Goal: Task Accomplishment & Management: Manage account settings

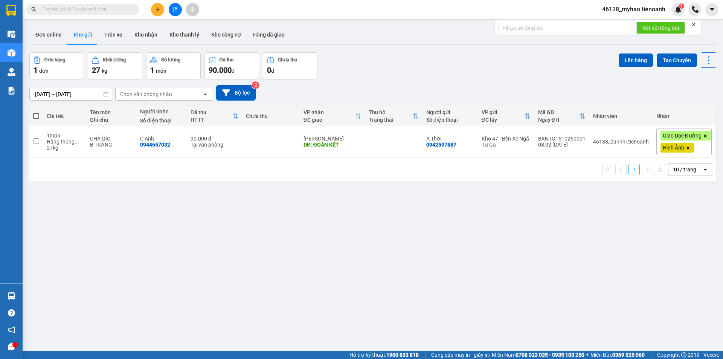
click at [171, 95] on div "Chọn văn phòng nhận" at bounding box center [146, 94] width 52 height 8
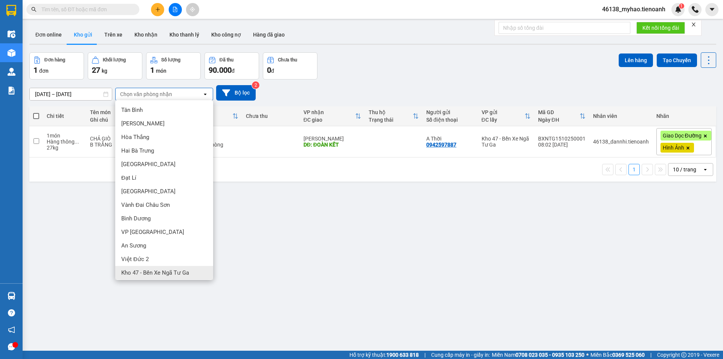
click at [182, 265] on div "Việt Đức 2" at bounding box center [164, 259] width 98 height 14
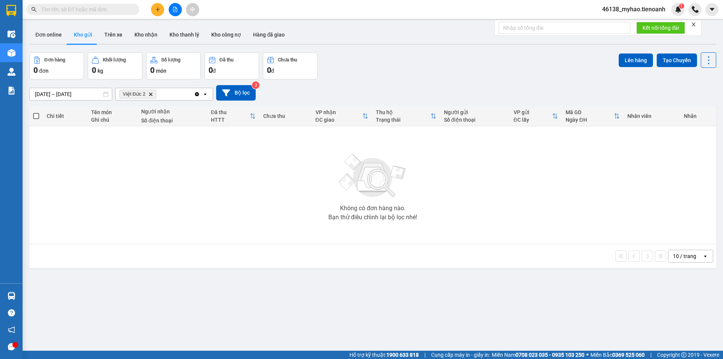
click at [150, 93] on icon "Delete" at bounding box center [150, 94] width 5 height 5
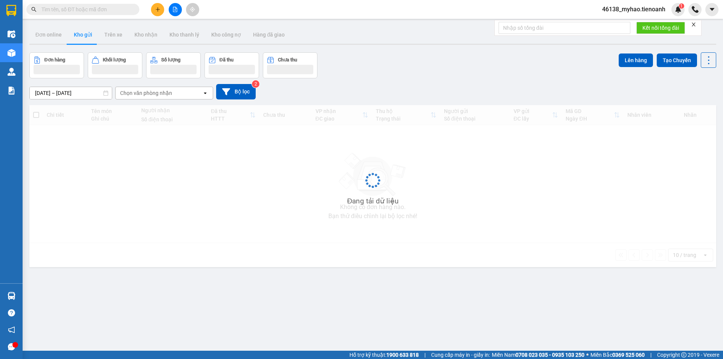
click at [150, 93] on div "Chọn văn phòng nhận" at bounding box center [146, 93] width 52 height 8
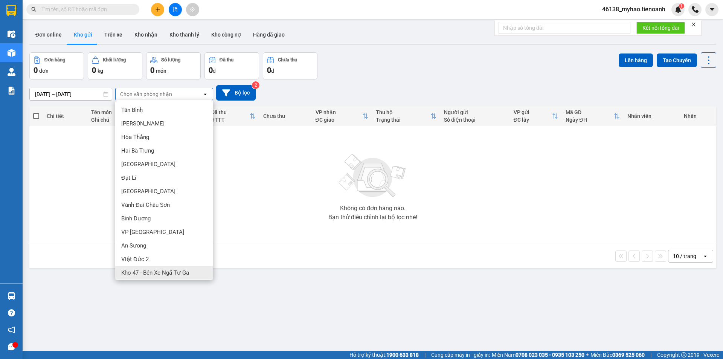
click at [156, 274] on span "Kho 47 - Bến Xe Ngã Tư Ga" at bounding box center [155, 273] width 68 height 8
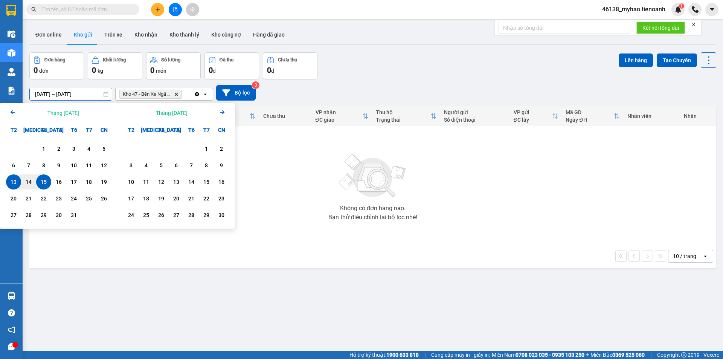
click at [67, 91] on input "[DATE] – [DATE]" at bounding box center [71, 94] width 82 height 12
click at [139, 32] on button "Kho nhận" at bounding box center [145, 35] width 35 height 18
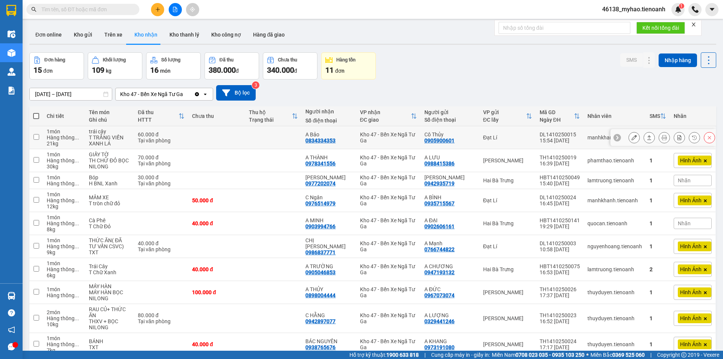
scroll to position [36, 0]
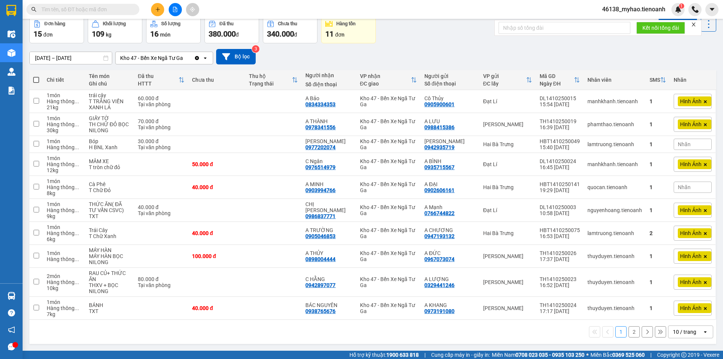
click at [675, 333] on div "10 / trang" at bounding box center [684, 332] width 23 height 8
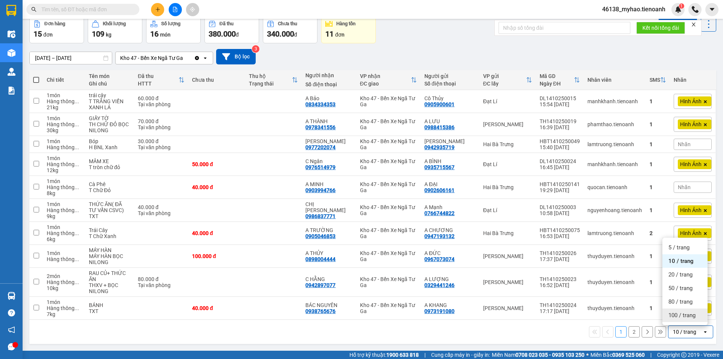
click at [683, 320] on div "100 / trang" at bounding box center [685, 316] width 45 height 14
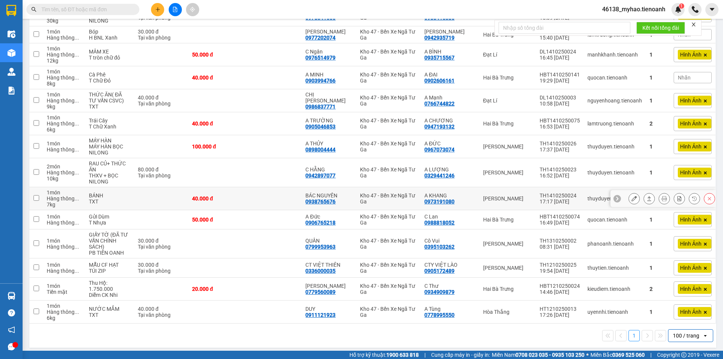
scroll to position [0, 0]
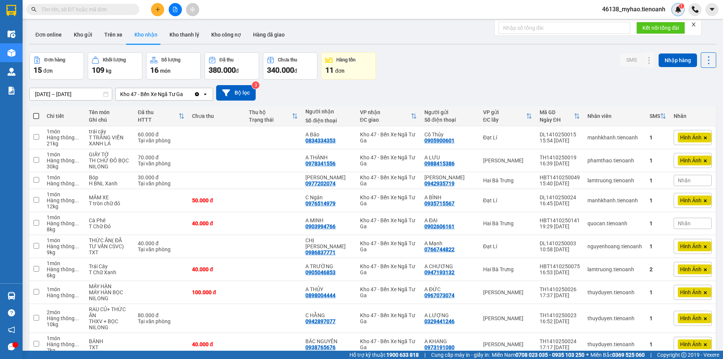
click at [682, 9] on div "1" at bounding box center [678, 9] width 13 height 13
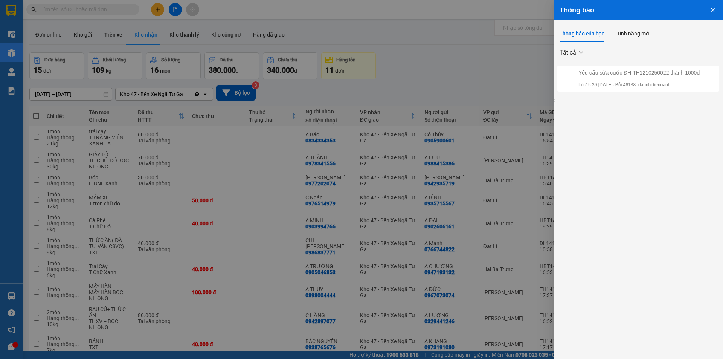
click at [447, 66] on div at bounding box center [361, 179] width 723 height 359
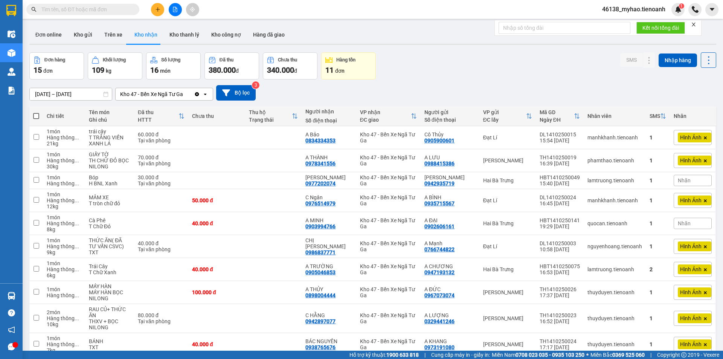
click at [196, 94] on icon "Clear value" at bounding box center [197, 94] width 4 height 4
click at [136, 96] on div "Chọn văn phòng nhận" at bounding box center [146, 94] width 52 height 8
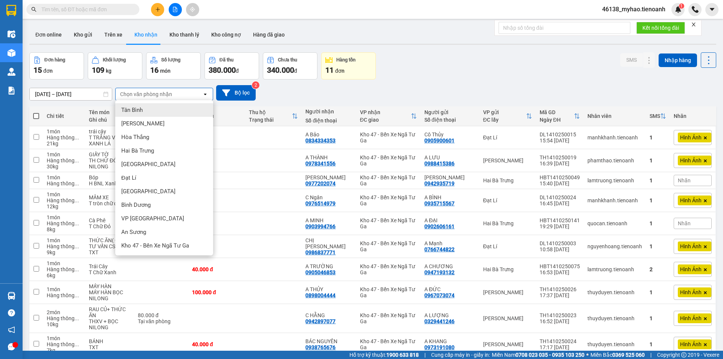
click at [149, 110] on div "Tân Bình" at bounding box center [164, 110] width 98 height 14
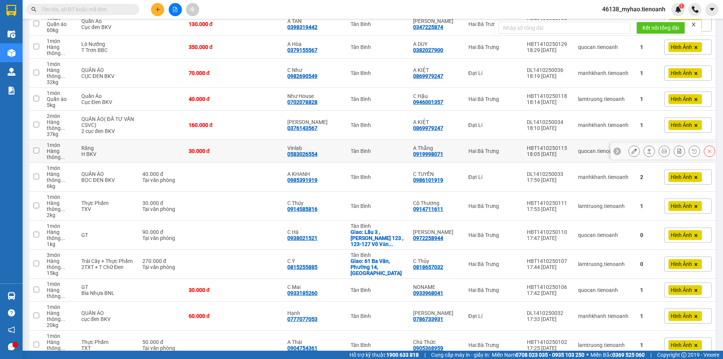
scroll to position [452, 0]
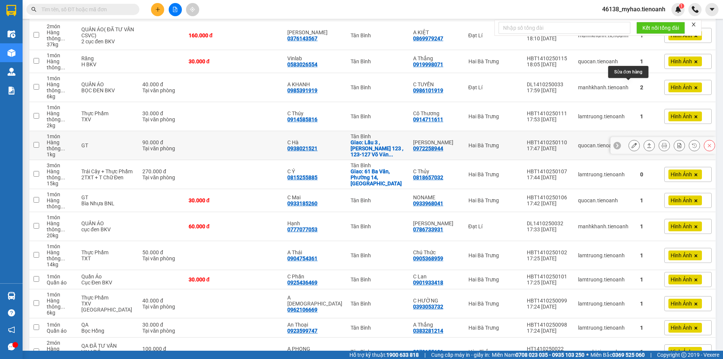
click at [629, 139] on button at bounding box center [634, 145] width 11 height 13
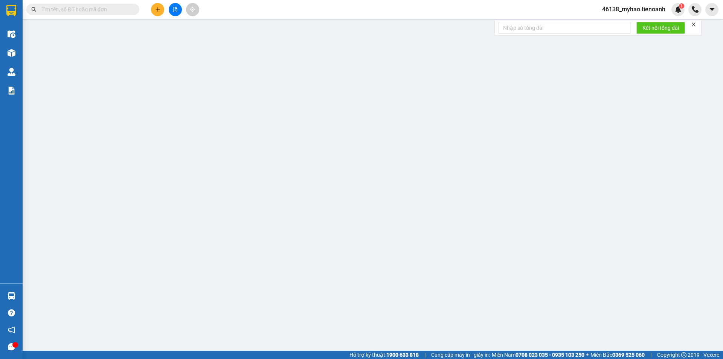
type input "0938021521"
type input "C Hà"
checkbox input "true"
type input "Lầu 3 , [PERSON_NAME] 123 , 123-127 Võ Văn Tần , Võ Thị Sáu , Quận 3"
type input "0972258944"
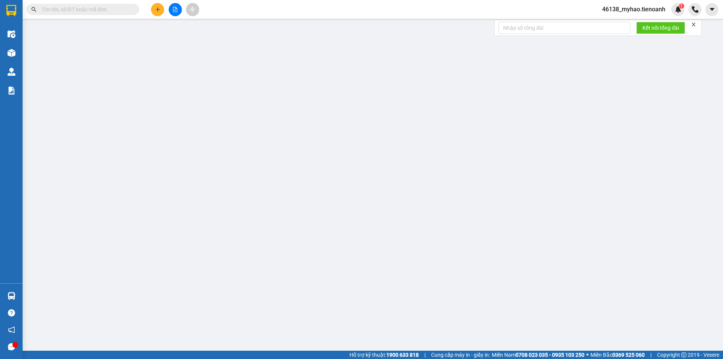
type input "[PERSON_NAME]"
type input "0"
type input "90.000"
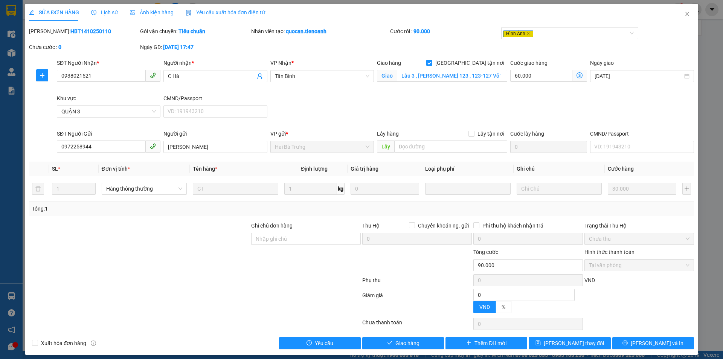
drag, startPoint x: 565, startPoint y: 104, endPoint x: 565, endPoint y: 99, distance: 4.6
click at [565, 104] on div "SĐT Người Nhận * 0938021521 Người nhận * C Hà VP Nhận * Tân Bình Giao hàng [GE…" at bounding box center [375, 94] width 640 height 71
drag, startPoint x: 686, startPoint y: 13, endPoint x: 680, endPoint y: 15, distance: 6.1
click at [686, 12] on span "Close" at bounding box center [687, 14] width 21 height 21
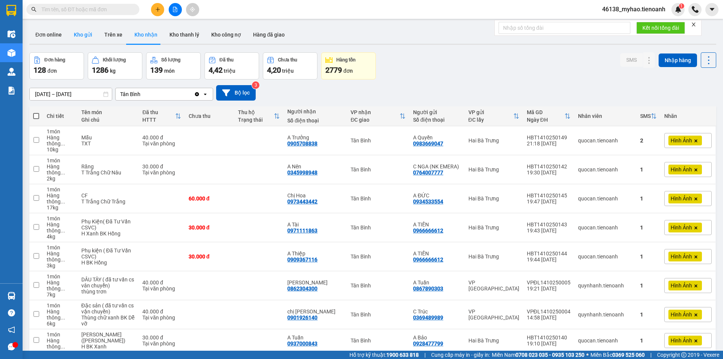
click at [84, 35] on button "Kho gửi" at bounding box center [83, 35] width 31 height 18
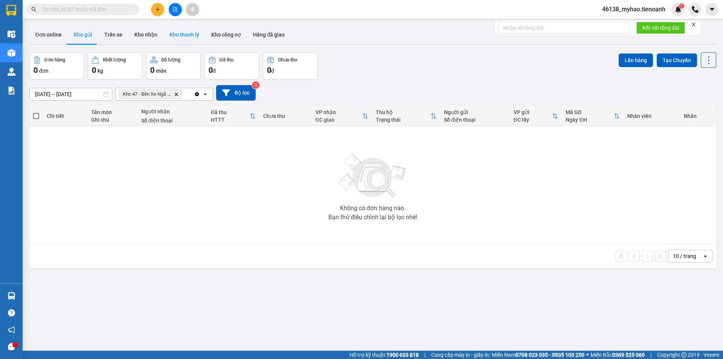
click at [193, 36] on button "Kho thanh lý" at bounding box center [184, 35] width 42 height 18
type input "[DATE] – [DATE]"
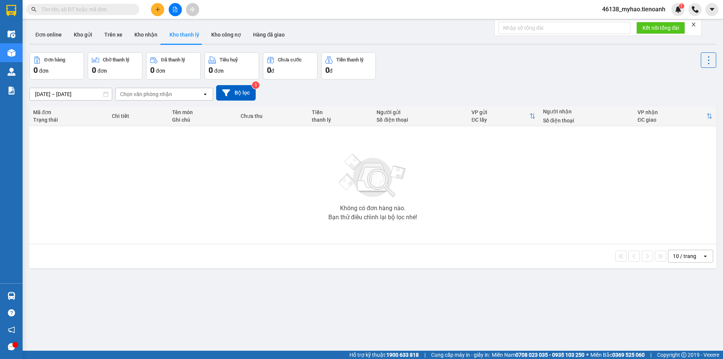
click at [151, 96] on div "Chọn văn phòng nhận" at bounding box center [146, 94] width 52 height 8
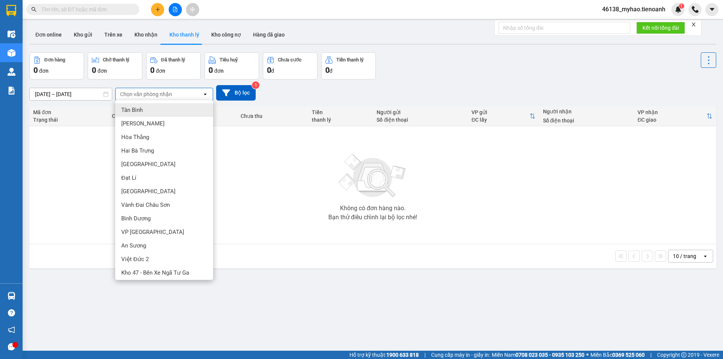
click at [148, 110] on div "Tân Bình" at bounding box center [164, 110] width 98 height 14
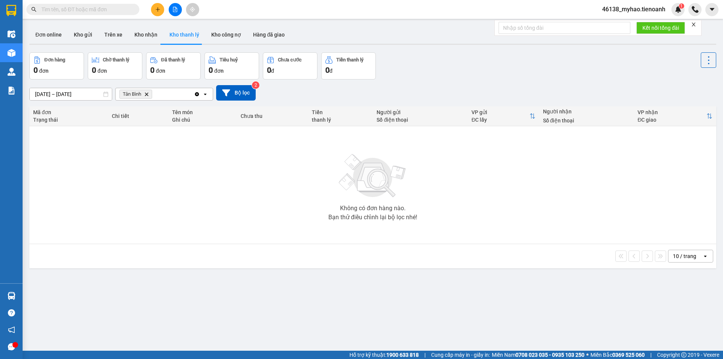
click at [148, 95] on icon "Tân Bình, close by backspace" at bounding box center [146, 93] width 3 height 3
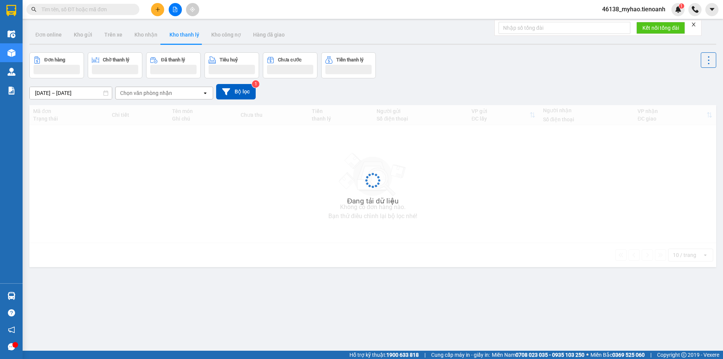
click at [142, 90] on div "Chọn văn phòng nhận" at bounding box center [146, 93] width 52 height 8
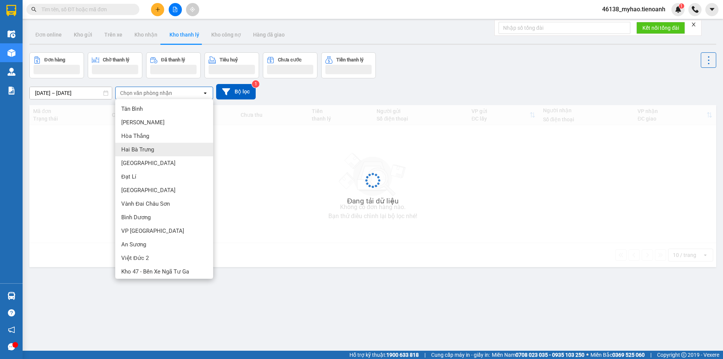
click at [281, 184] on div "Đang tải dữ liệu" at bounding box center [372, 186] width 687 height 162
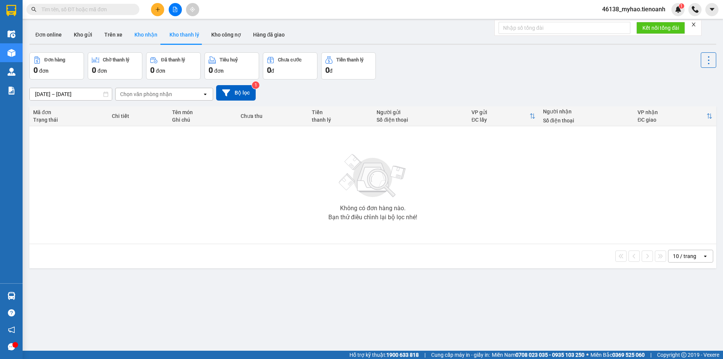
click at [137, 30] on button "Kho nhận" at bounding box center [145, 35] width 35 height 18
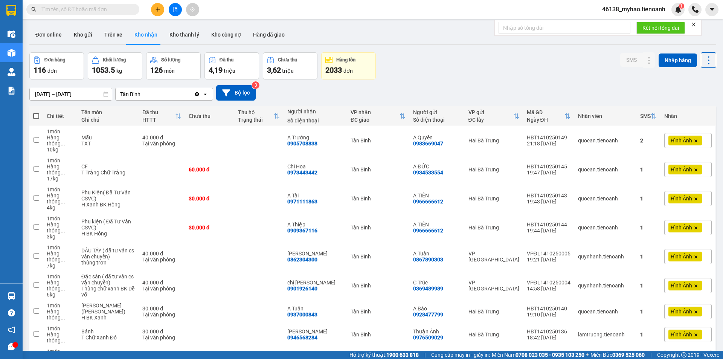
click at [197, 96] on icon "Clear value" at bounding box center [197, 94] width 4 height 4
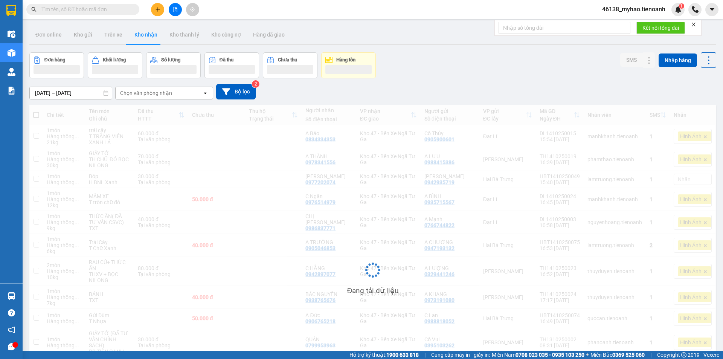
click at [176, 92] on div "Chọn văn phòng nhận" at bounding box center [159, 93] width 87 height 12
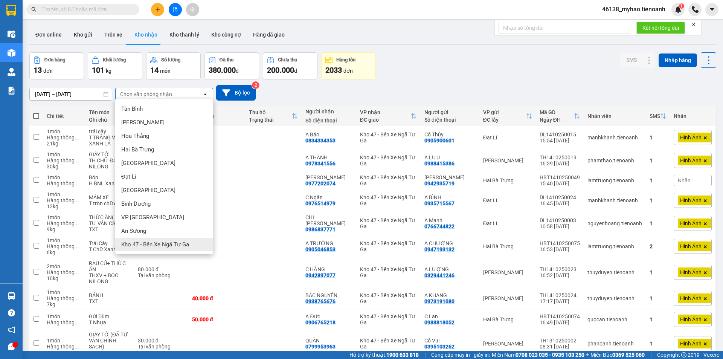
click at [167, 243] on span "Kho 47 - Bến Xe Ngã Tư Ga" at bounding box center [155, 245] width 68 height 8
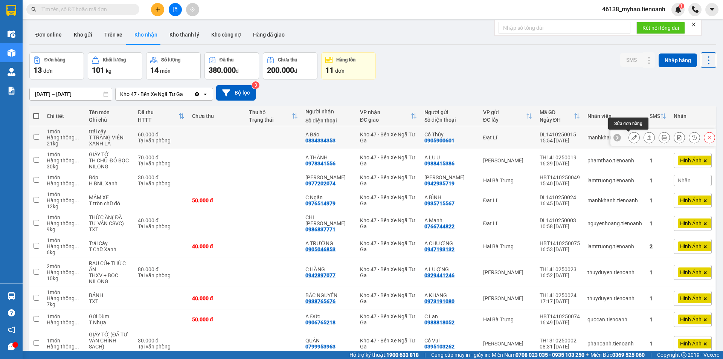
click at [629, 138] on button at bounding box center [634, 137] width 11 height 13
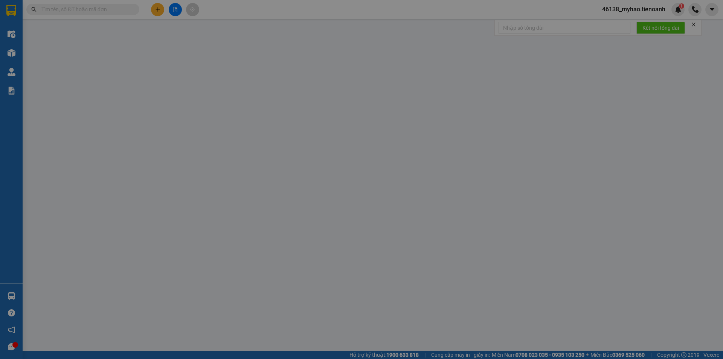
type input "0834334353"
type input "A Bảo"
type input "0905900601"
type input "Cô Thủy"
type input "066163003795"
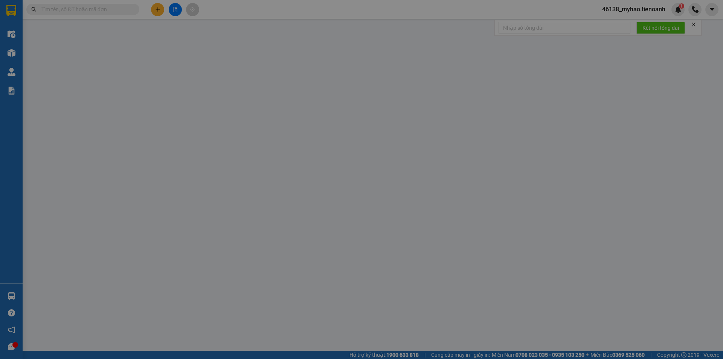
type input "0"
type input "60.000"
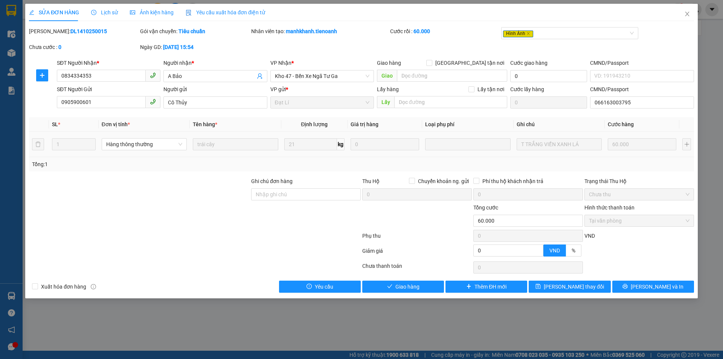
click at [109, 12] on span "Lịch sử" at bounding box center [104, 12] width 27 height 6
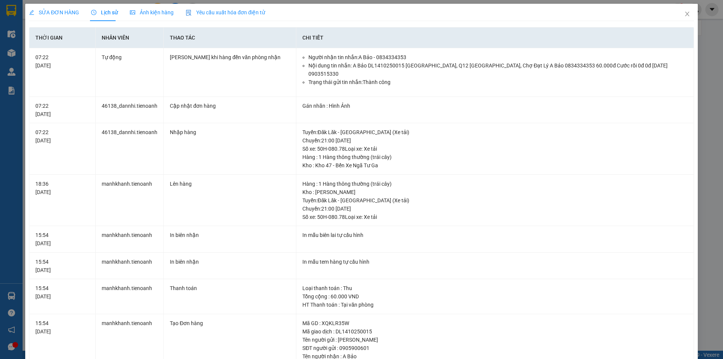
click at [103, 11] on span "Lịch sử" at bounding box center [104, 12] width 27 height 6
click at [685, 14] on icon "close" at bounding box center [688, 14] width 6 height 6
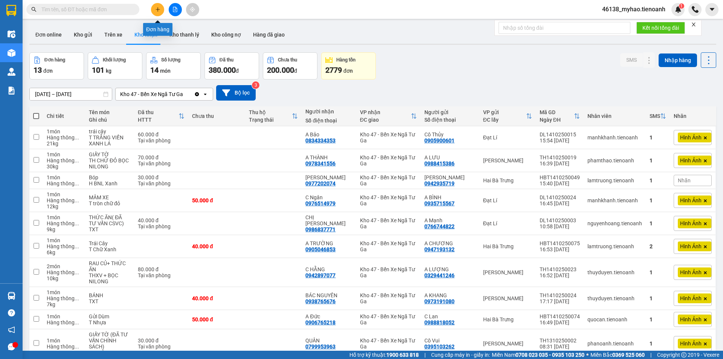
click at [157, 11] on icon "plus" at bounding box center [157, 9] width 5 height 5
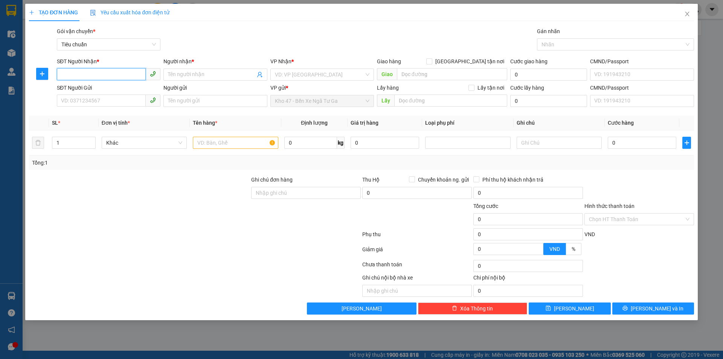
click at [110, 74] on input "SĐT Người Nhận *" at bounding box center [101, 74] width 89 height 12
type input "0379072264"
click at [186, 75] on input "Người nhận *" at bounding box center [211, 74] width 87 height 8
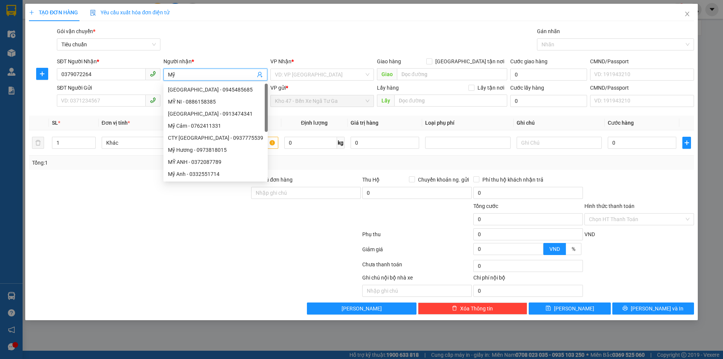
type input "Mỹ"
click at [300, 67] on div "VP Nhận *" at bounding box center [322, 62] width 104 height 11
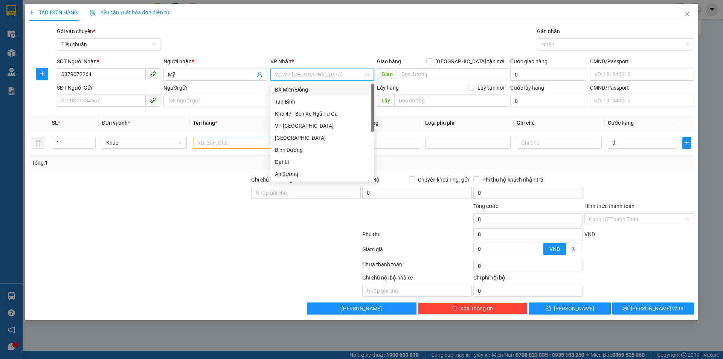
click at [299, 72] on input "search" at bounding box center [319, 74] width 89 height 11
click at [310, 113] on div "Kho 47 - Bến Xe Ngã Tư Ga" at bounding box center [322, 114] width 95 height 8
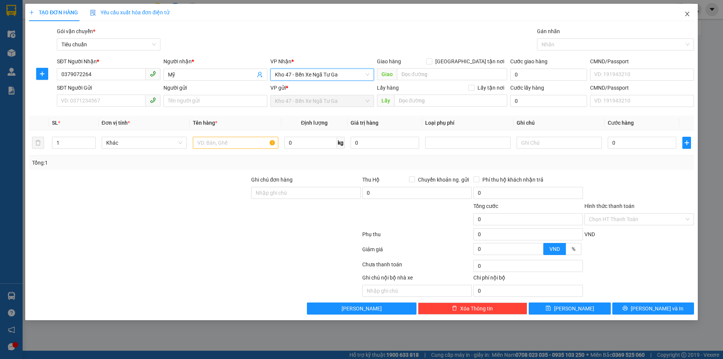
click at [686, 15] on icon "close" at bounding box center [688, 14] width 6 height 6
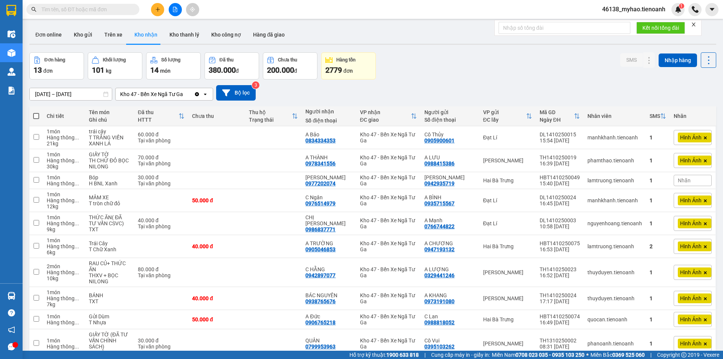
click at [632, 10] on span "46138_myhao.tienoanh" at bounding box center [633, 9] width 75 height 9
click at [623, 22] on span "Đăng xuất" at bounding box center [637, 23] width 59 height 8
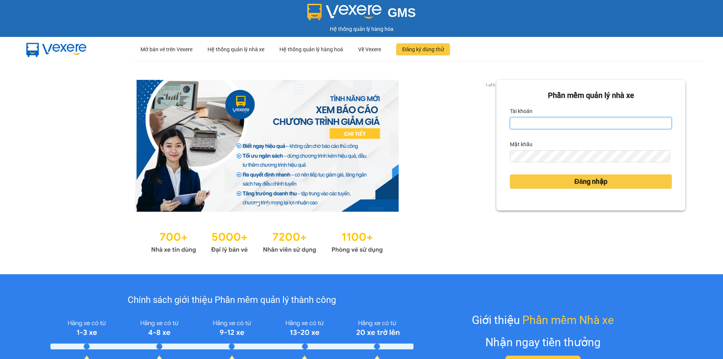
click at [529, 125] on input "Tài khoản" at bounding box center [591, 123] width 162 height 12
type input "myhao.tienoanh"
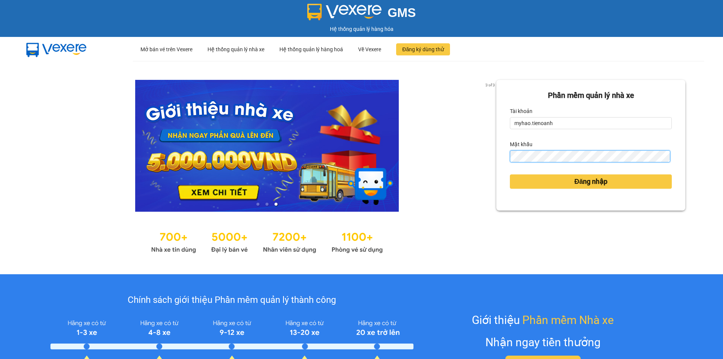
click at [561, 165] on form "Phần mềm quản lý nhà xe Tài khoản myhao.tienoanh Mật khẩu Đăng nhập" at bounding box center [591, 145] width 162 height 111
click at [480, 152] on div "3 of 3 Phần mềm quản lý nhà xe Tài khoản myhao.tienoanh Mật khẩu Đăng nhập" at bounding box center [361, 167] width 723 height 213
click at [510, 174] on button "Đăng nhập" at bounding box center [591, 181] width 162 height 14
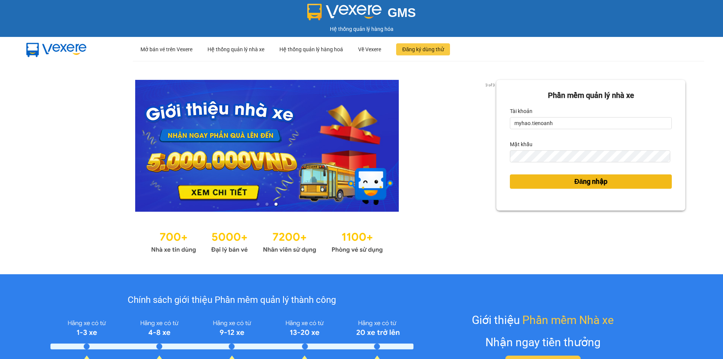
click at [515, 183] on button "Đăng nhập" at bounding box center [591, 181] width 162 height 14
click at [526, 180] on button "Đăng nhập" at bounding box center [591, 181] width 162 height 14
click at [538, 182] on button "Đăng nhập" at bounding box center [591, 181] width 162 height 14
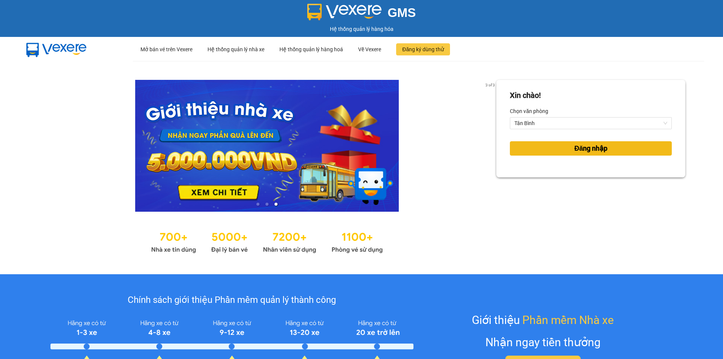
click at [578, 147] on span "Đăng nhập" at bounding box center [591, 148] width 33 height 11
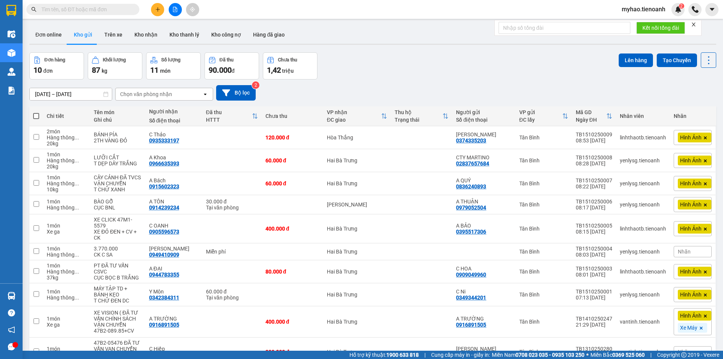
click at [539, 103] on div "13/10/2025 – 15/10/2025 Press the down arrow key to interact with the calendar …" at bounding box center [372, 92] width 687 height 27
